Goal: Task Accomplishment & Management: Complete application form

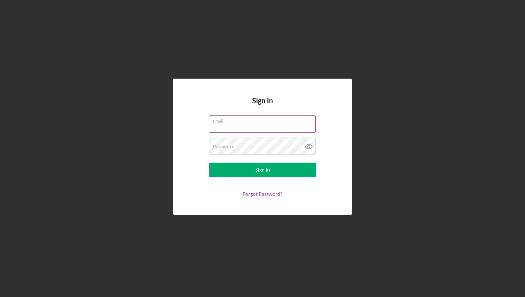
click at [274, 129] on input "Email" at bounding box center [262, 123] width 107 height 17
type input "[PERSON_NAME][EMAIL_ADDRESS][DOMAIN_NAME]"
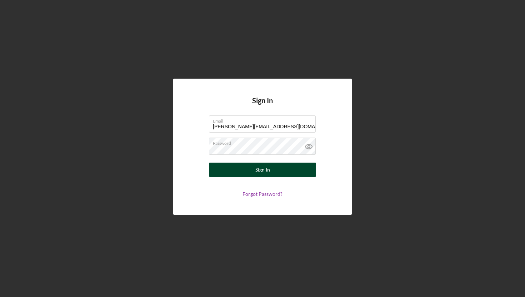
click at [280, 164] on button "Sign In" at bounding box center [262, 170] width 107 height 14
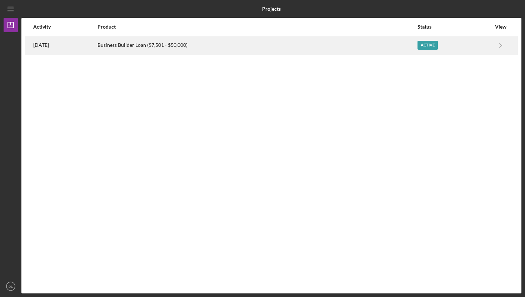
click at [430, 46] on div "Active" at bounding box center [428, 45] width 20 height 9
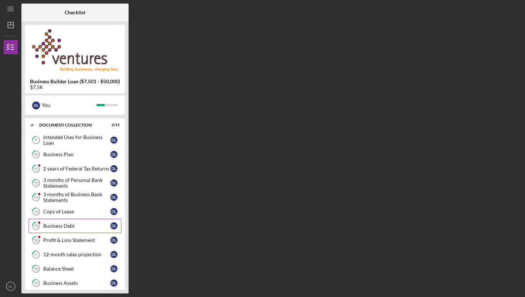
scroll to position [13, 0]
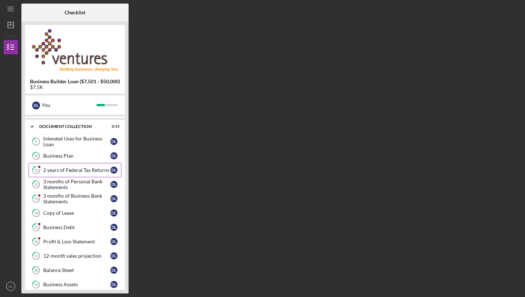
click at [90, 171] on div "2 years of Federal Tax Returns" at bounding box center [76, 170] width 67 height 6
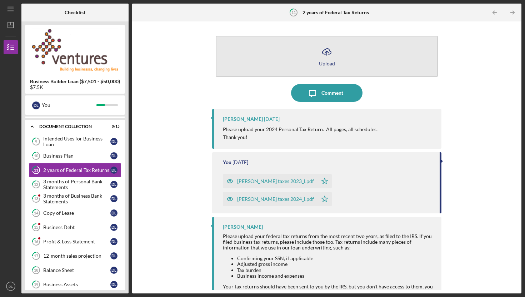
click at [326, 60] on button "Icon/Upload Upload" at bounding box center [327, 56] width 222 height 41
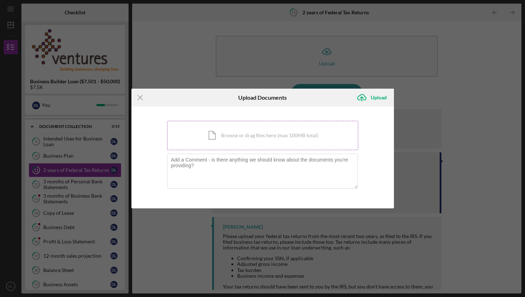
click at [262, 138] on div "Icon/Document Browse or drag files here (max 100MB total) Tap to choose files o…" at bounding box center [262, 135] width 191 height 29
click at [251, 141] on div "Icon/Document Browse or drag files here (max 100MB total) Tap to choose files o…" at bounding box center [262, 135] width 191 height 29
click at [137, 98] on icon "Icon/Menu Close" at bounding box center [140, 98] width 18 height 18
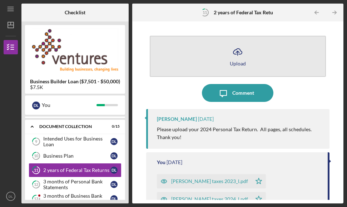
click at [241, 63] on div "Upload" at bounding box center [238, 63] width 16 height 5
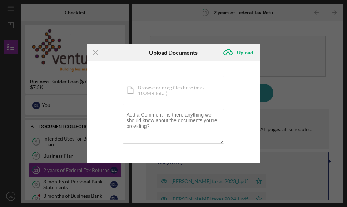
click at [165, 100] on div "Icon/Document Browse or drag files here (max 100MB total) Tap to choose files o…" at bounding box center [174, 90] width 102 height 29
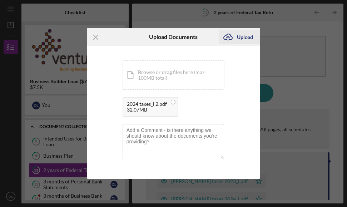
click at [245, 38] on div "Upload" at bounding box center [245, 37] width 16 height 14
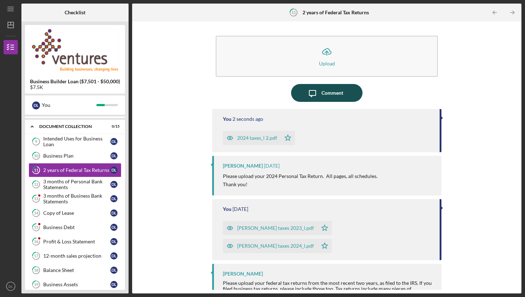
click at [338, 100] on div "Comment" at bounding box center [332, 93] width 22 height 18
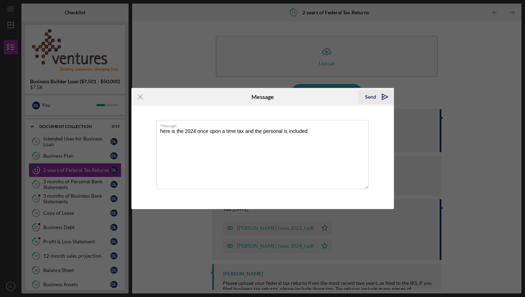
type textarea "here is the 2024 once upon a time tax and the personal is included"
click at [374, 98] on div "Send" at bounding box center [370, 97] width 11 height 14
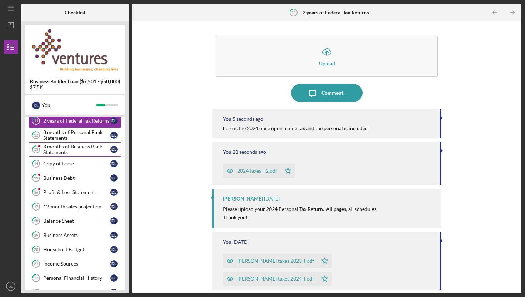
scroll to position [68, 0]
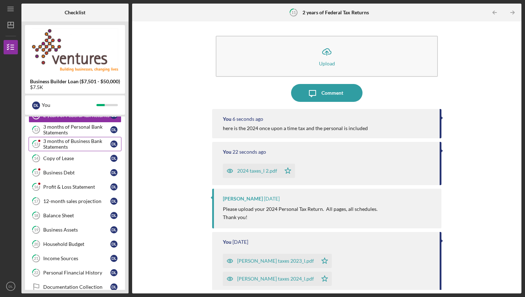
click at [78, 146] on div "3 months of Business Bank Statements" at bounding box center [76, 143] width 67 height 11
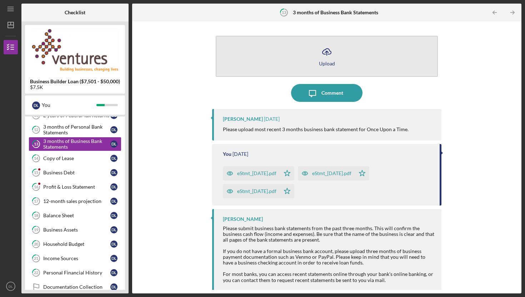
click at [332, 65] on div "Upload" at bounding box center [327, 63] width 16 height 5
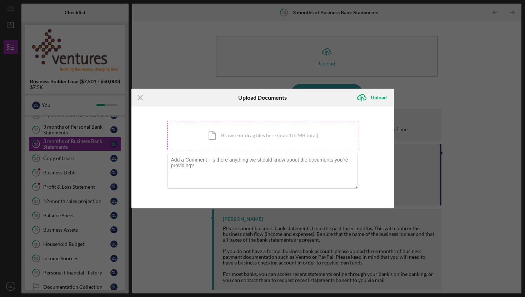
click at [261, 139] on div "Icon/Document Browse or drag files here (max 100MB total) Tap to choose files o…" at bounding box center [262, 135] width 191 height 29
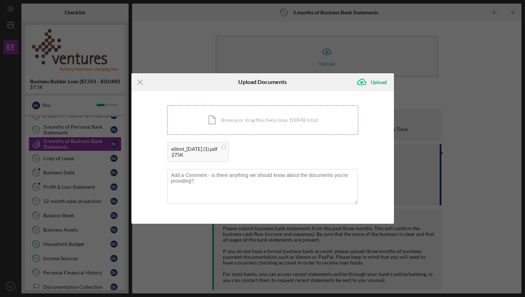
click at [262, 118] on div "Icon/Document Browse or drag files here (max 100MB total) Tap to choose files o…" at bounding box center [262, 119] width 191 height 29
click at [240, 126] on div "Icon/Document Browse or drag files here (max 100MB total) Tap to choose files o…" at bounding box center [262, 119] width 191 height 29
click at [375, 75] on div "Upload" at bounding box center [379, 82] width 16 height 14
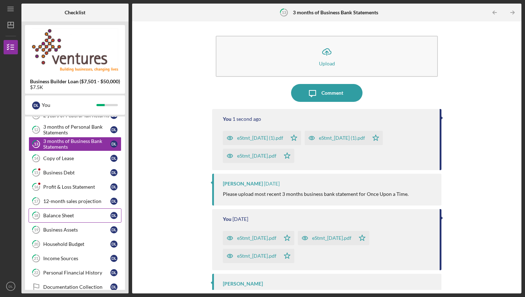
scroll to position [79, 0]
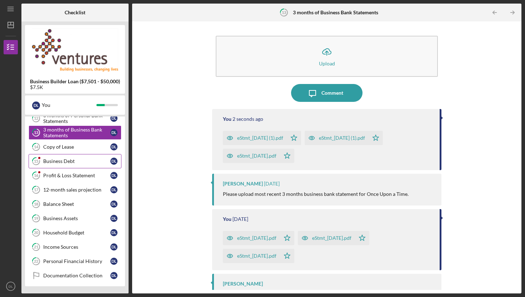
click at [67, 163] on div "Business Debt" at bounding box center [76, 161] width 67 height 6
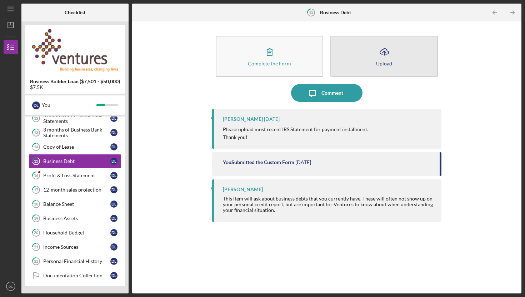
click at [365, 68] on button "Icon/Upload Upload" at bounding box center [384, 56] width 108 height 41
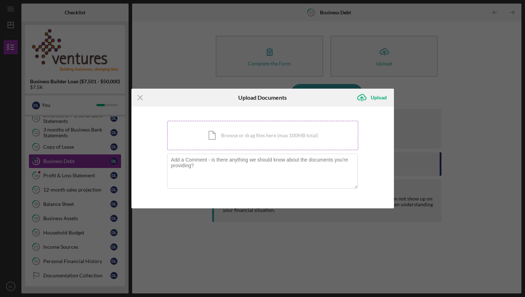
click at [242, 137] on div "Icon/Document Browse or drag files here (max 100MB total) Tap to choose files o…" at bounding box center [262, 135] width 191 height 29
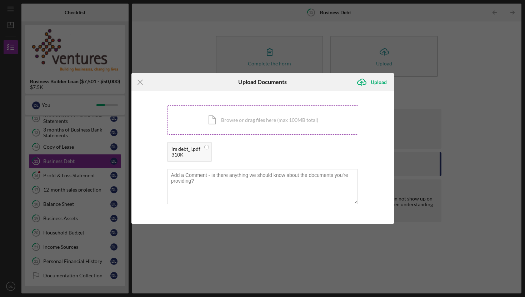
click at [313, 112] on div "Icon/Document Browse or drag files here (max 100MB total) Tap to choose files o…" at bounding box center [262, 119] width 191 height 29
click at [383, 84] on div "Upload" at bounding box center [379, 82] width 16 height 14
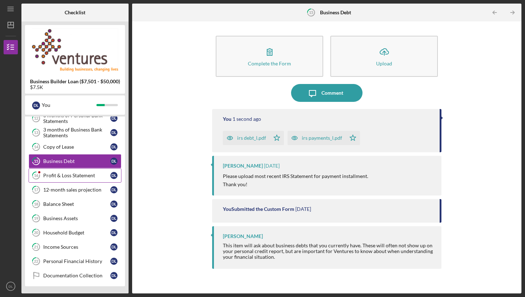
click at [50, 177] on div "Profit & Loss Statement" at bounding box center [76, 176] width 67 height 6
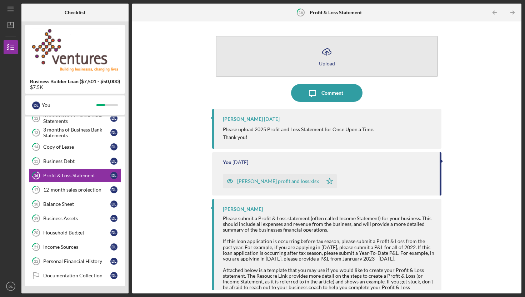
click at [331, 62] on div "Upload" at bounding box center [327, 63] width 16 height 5
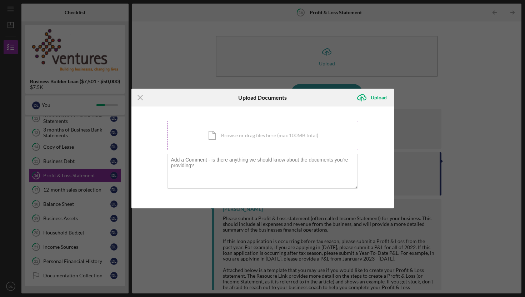
click at [280, 140] on div "Icon/Document Browse or drag files here (max 100MB total) Tap to choose files o…" at bounding box center [262, 135] width 191 height 29
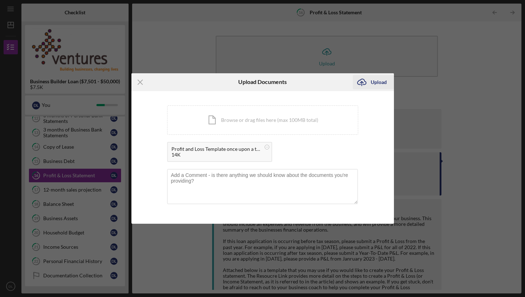
click at [376, 84] on div "Upload" at bounding box center [379, 82] width 16 height 14
